Goal: Find specific page/section: Find specific page/section

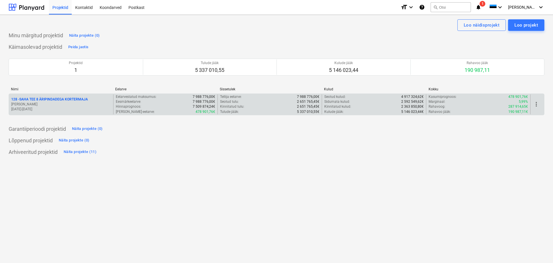
click at [49, 99] on p "128 - SAHA TEE 8 ÄRIPINDADEGA KORTERMAJA" at bounding box center [49, 99] width 77 height 5
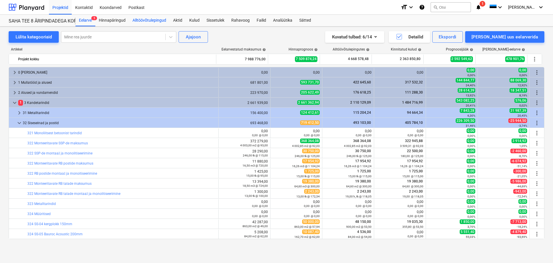
click at [151, 20] on div "Alltöövõtulepingud" at bounding box center [149, 21] width 41 height 12
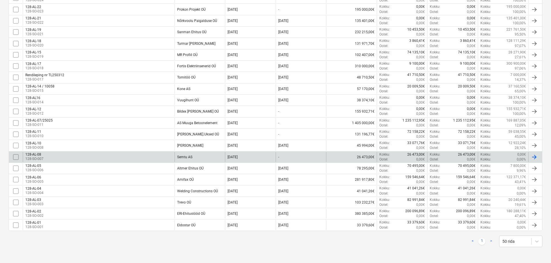
scroll to position [227, 0]
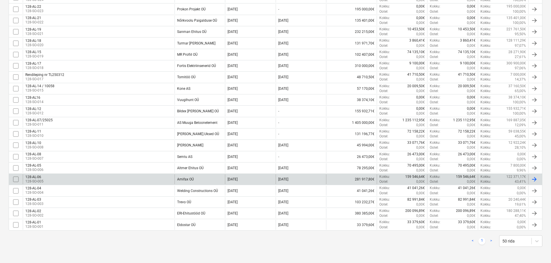
click at [65, 178] on div "128-AL-06 128-SO-005" at bounding box center [99, 179] width 152 height 10
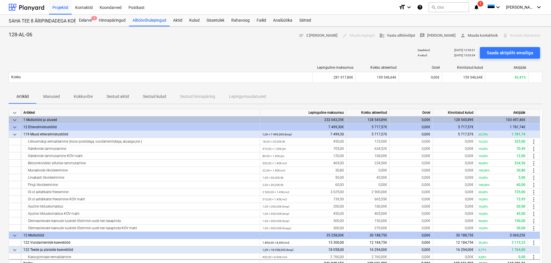
scroll to position [115, 0]
